Goal: Register for event/course

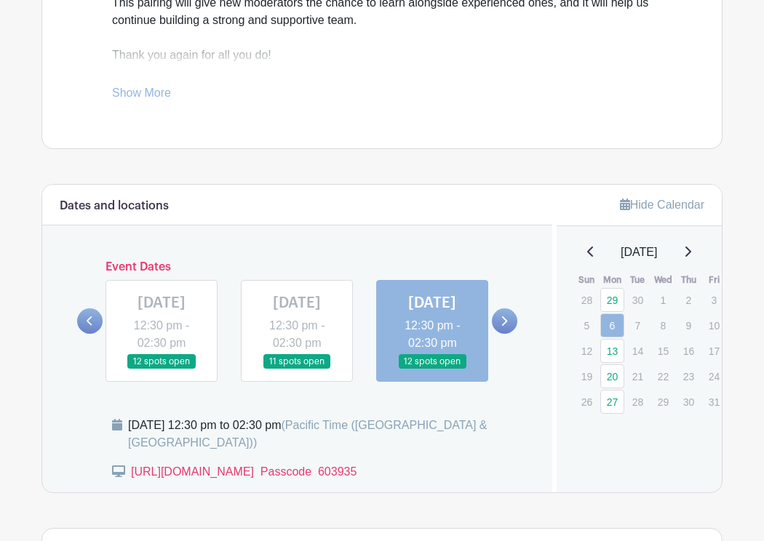
scroll to position [624, 0]
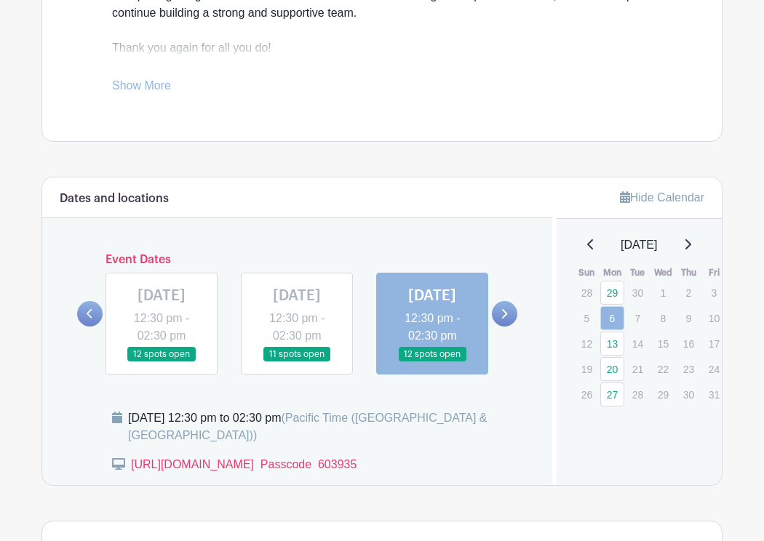
click at [500, 319] on icon at bounding box center [503, 313] width 7 height 11
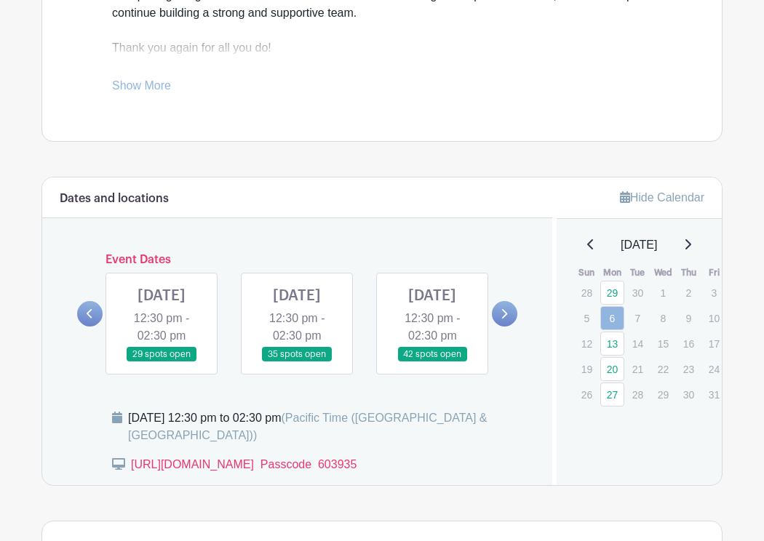
click at [161, 362] on link at bounding box center [161, 362] width 0 height 0
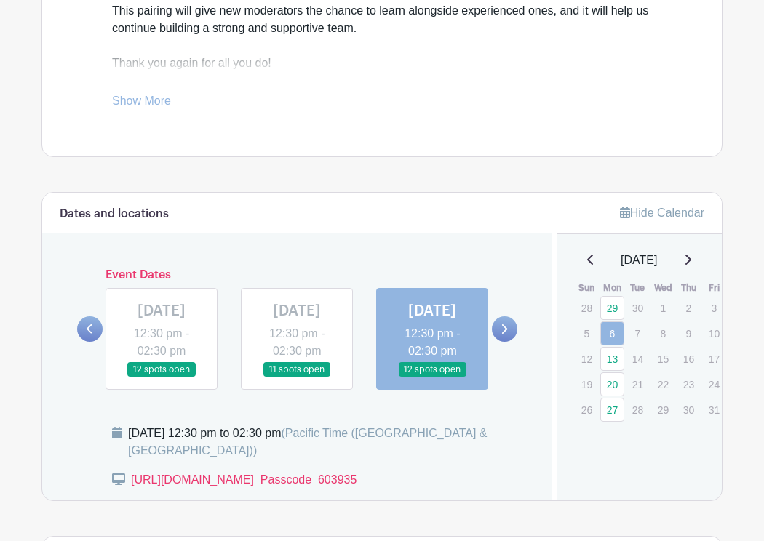
scroll to position [611, 0]
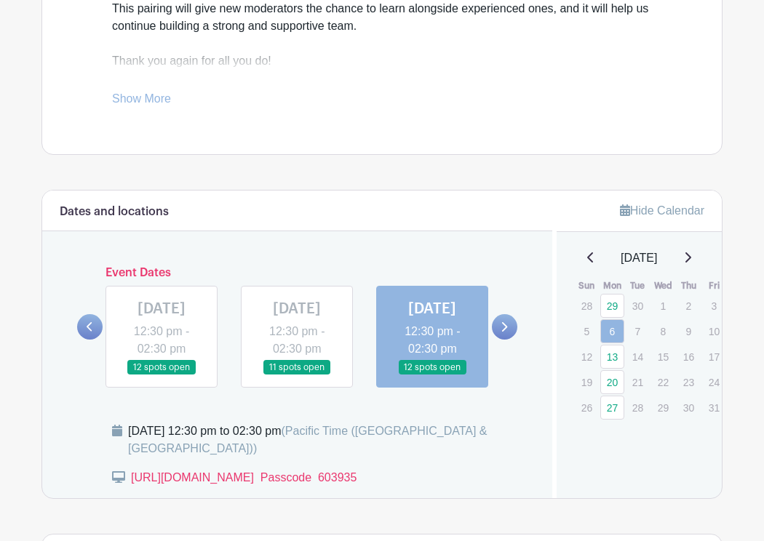
click at [161, 375] on link at bounding box center [161, 375] width 0 height 0
click at [501, 332] on icon at bounding box center [503, 326] width 7 height 11
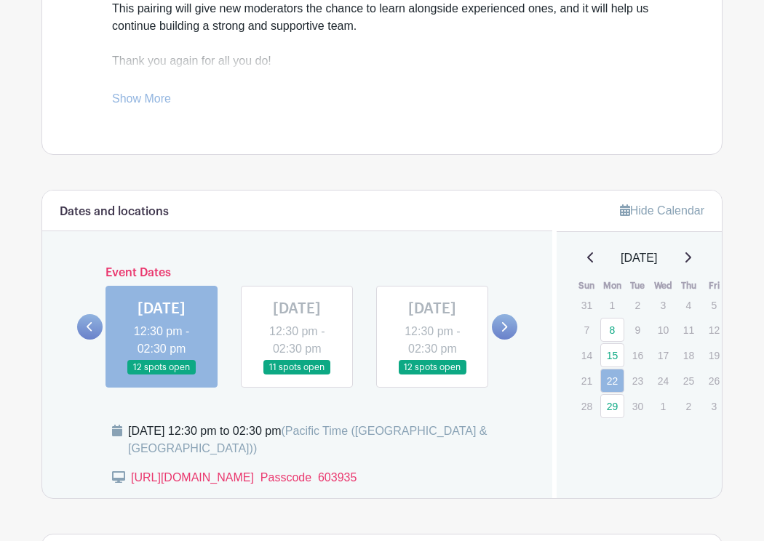
click at [161, 375] on link at bounding box center [161, 375] width 0 height 0
click at [497, 340] on link at bounding box center [504, 326] width 25 height 25
click at [161, 375] on link at bounding box center [161, 375] width 0 height 0
click at [504, 332] on icon at bounding box center [503, 326] width 7 height 11
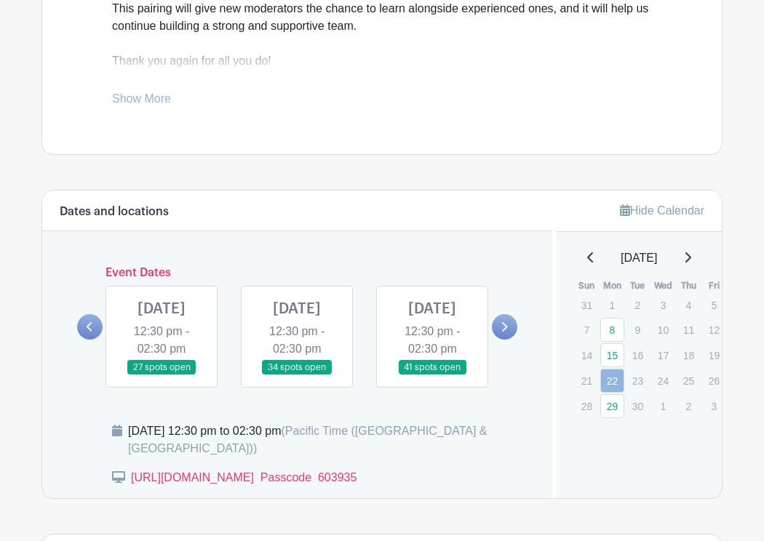
click at [161, 375] on link at bounding box center [161, 375] width 0 height 0
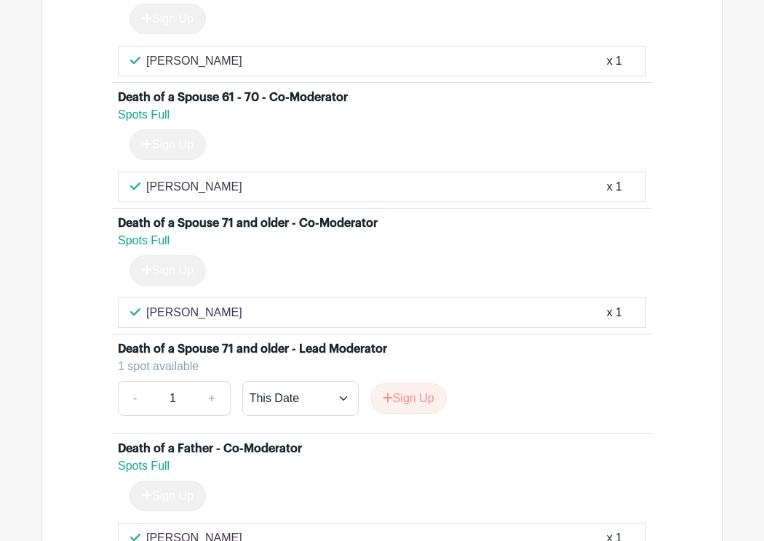
scroll to position [2994, 0]
